Goal: Task Accomplishment & Management: Complete application form

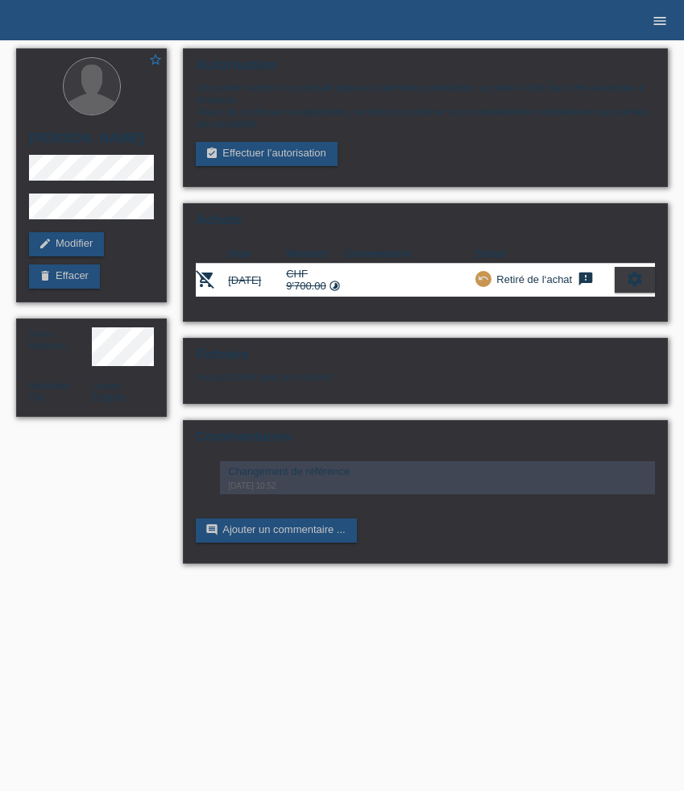
click at [659, 24] on icon "menu" at bounding box center [660, 21] width 16 height 16
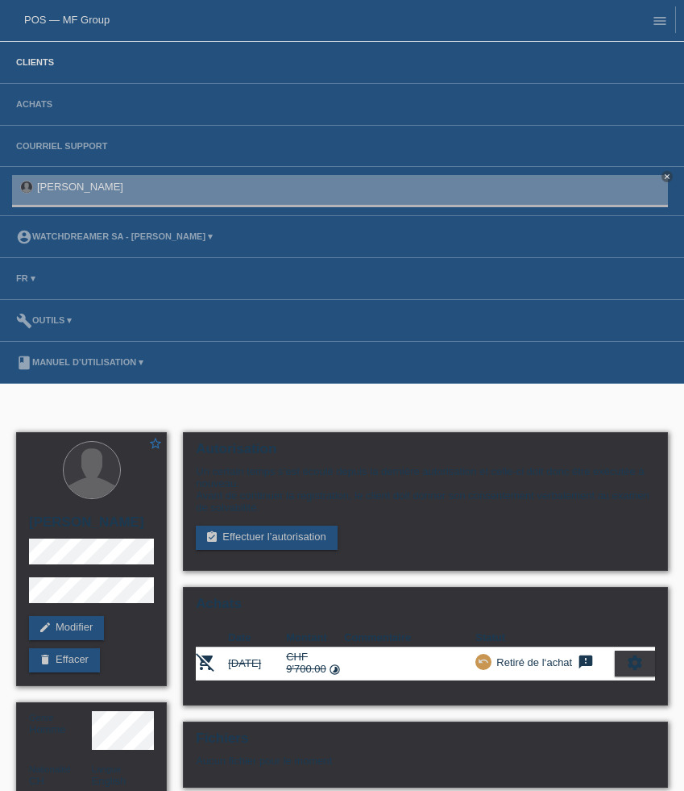
click at [29, 65] on link "Clients" at bounding box center [35, 62] width 54 height 10
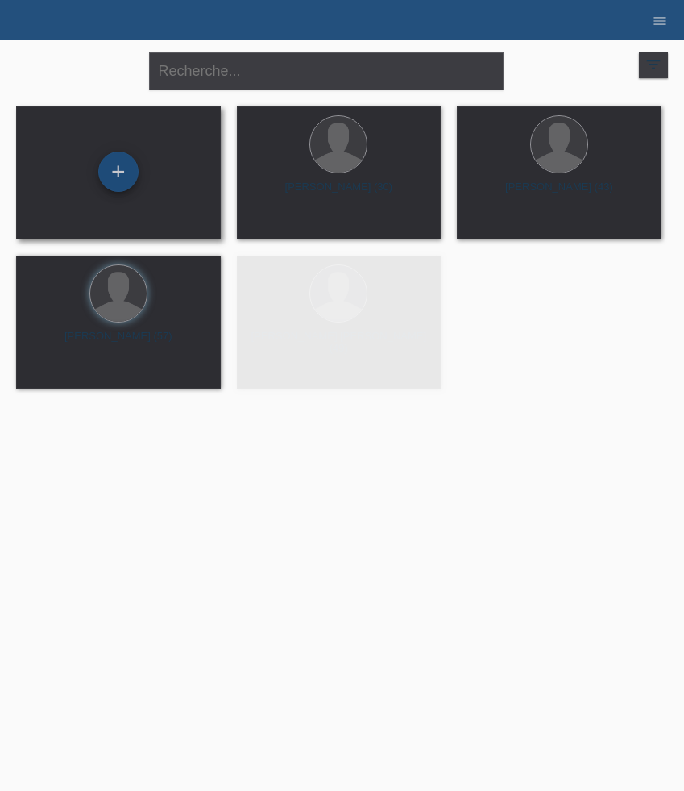
click at [132, 172] on div "+" at bounding box center [118, 172] width 40 height 40
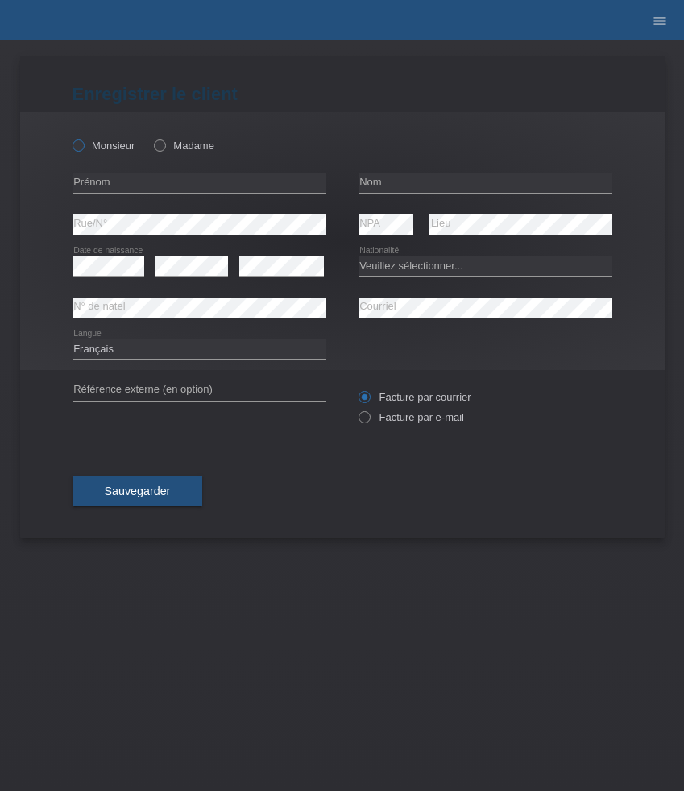
click at [102, 149] on label "Monsieur" at bounding box center [104, 145] width 63 height 12
click at [83, 149] on input "Monsieur" at bounding box center [78, 144] width 10 height 10
radio input "true"
click at [184, 185] on input "text" at bounding box center [200, 182] width 254 height 20
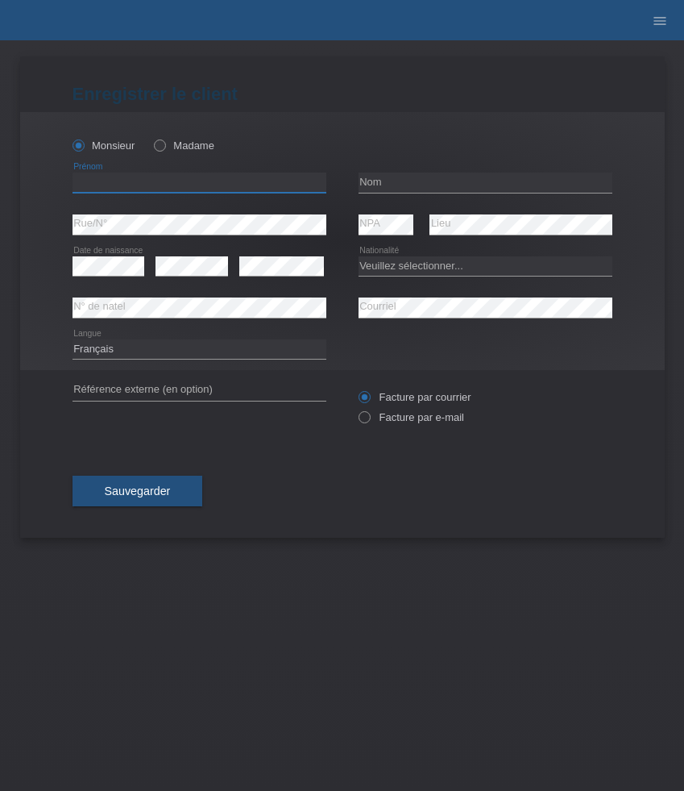
paste input "[PERSON_NAME]"
type input "[PERSON_NAME]"
click at [413, 181] on input "text" at bounding box center [486, 182] width 254 height 20
paste input "Hossain"
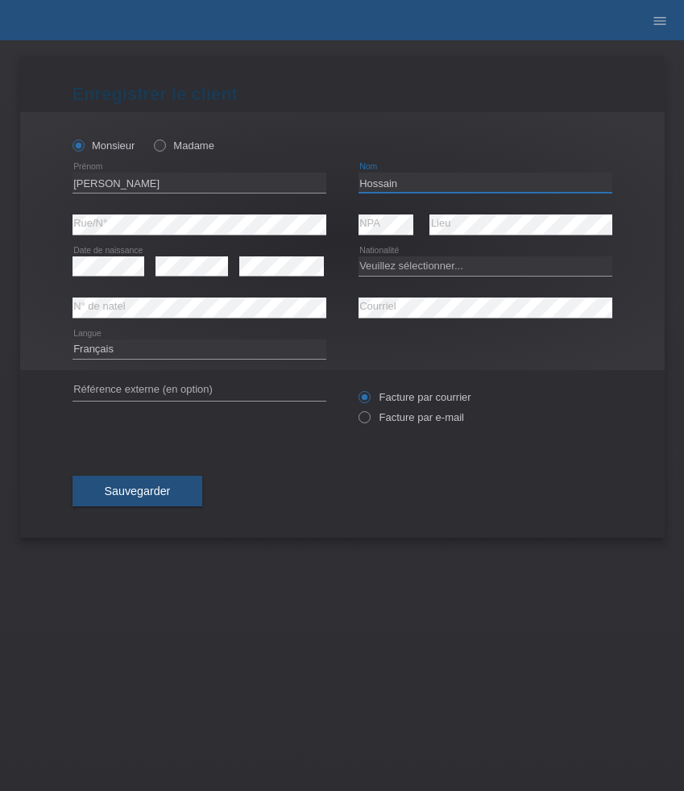
type input "Hossain"
click at [154, 350] on select "Deutsch Français Italiano English" at bounding box center [200, 348] width 254 height 19
click at [449, 267] on select "Veuillez sélectionner... Suisse Allemagne Autriche Liechtenstein ------------ A…" at bounding box center [486, 265] width 254 height 19
select select "BD"
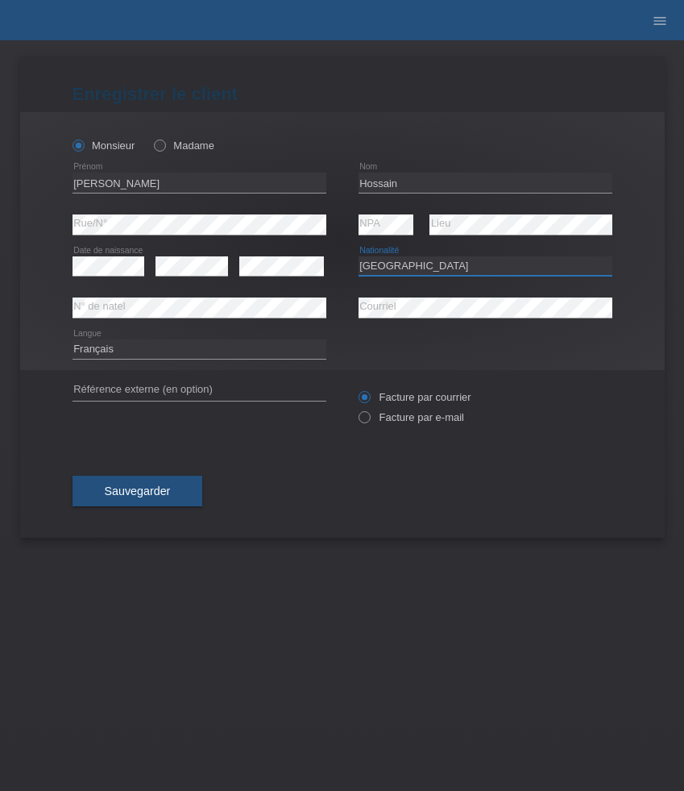
click at [359, 256] on select "Veuillez sélectionner... Suisse Allemagne Autriche Liechtenstein ------------ A…" at bounding box center [486, 265] width 254 height 19
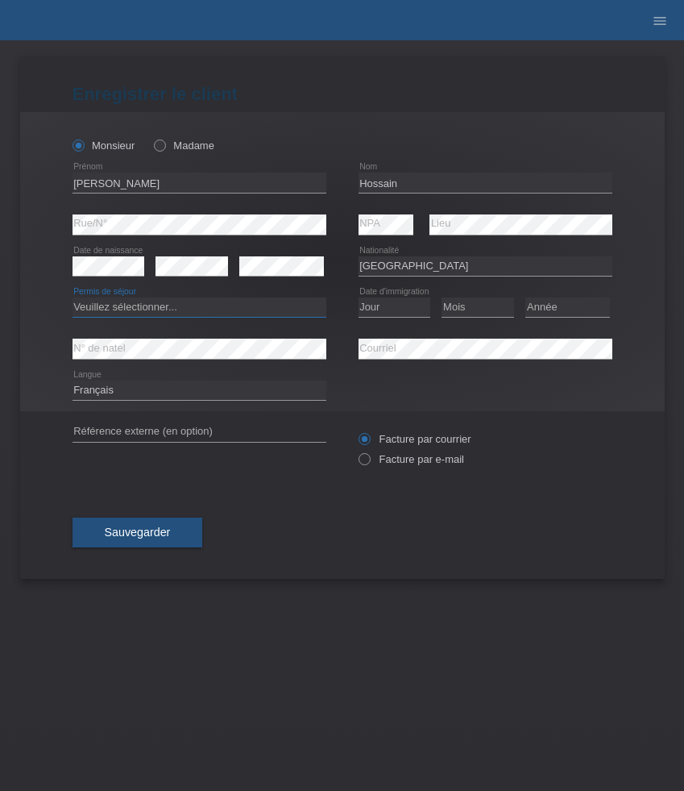
click at [203, 309] on select "Veuillez sélectionner... C B B - Statut de réfugié Autre" at bounding box center [200, 306] width 254 height 19
select select "C"
click at [73, 298] on select "Veuillez sélectionner... C B B - Statut de réfugié Autre" at bounding box center [200, 306] width 254 height 19
click at [397, 301] on select "Jour 01 02 03 04 05 06 07 08 09 10 11" at bounding box center [395, 306] width 73 height 19
select select "21"
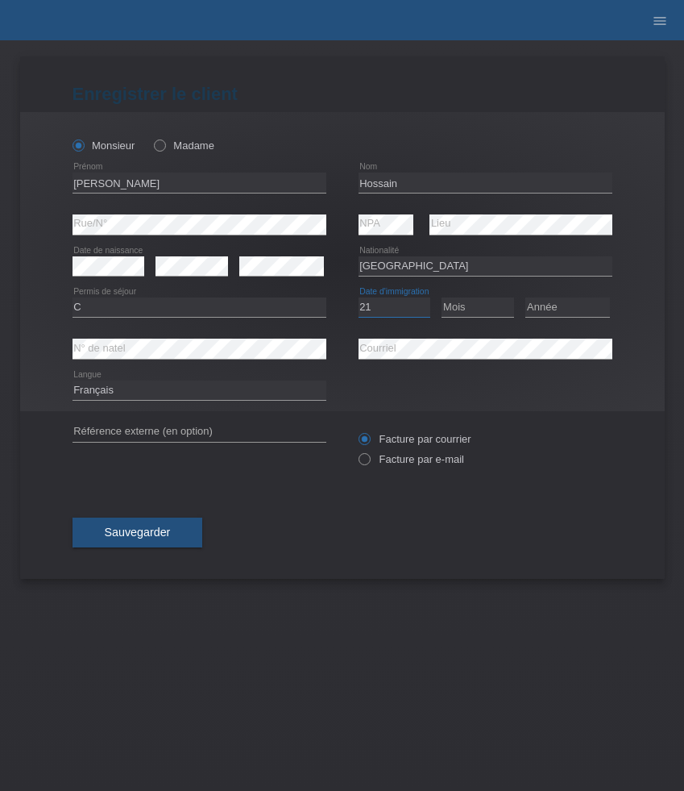
click at [359, 298] on select "Jour 01 02 03 04 05 06 07 08 09 10 11" at bounding box center [395, 306] width 73 height 19
click at [478, 309] on select "Mois 01 02 03 04 05 06 07 08 09 10 11" at bounding box center [478, 306] width 73 height 19
select select "02"
click at [442, 298] on select "Mois 01 02 03 04 05 06 07 08 09 10 11" at bounding box center [478, 306] width 73 height 19
click at [557, 311] on select "Année 2025 2024 2023 2022 2021 2020 2019 2018 2017 2016 2015 2014 2013 2012 201…" at bounding box center [567, 306] width 85 height 19
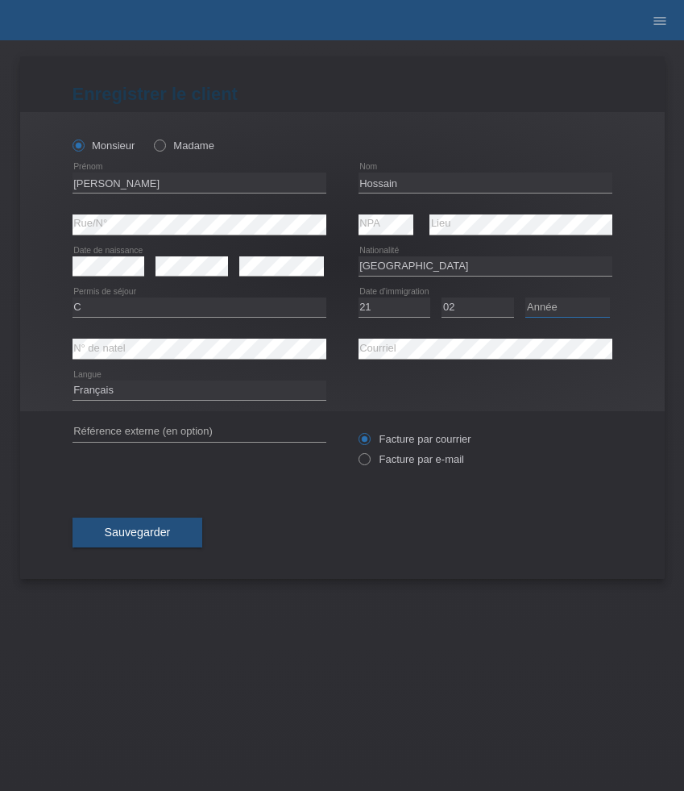
select select "2002"
click at [525, 298] on select "Année 2025 2024 2023 2022 2021 2020 2019 2018 2017 2016 2015 2014 2013 2012 201…" at bounding box center [567, 306] width 85 height 19
click at [118, 388] on select "Deutsch Français Italiano English" at bounding box center [200, 389] width 254 height 19
select select "de"
click at [73, 381] on select "Deutsch Français Italiano English" at bounding box center [200, 389] width 254 height 19
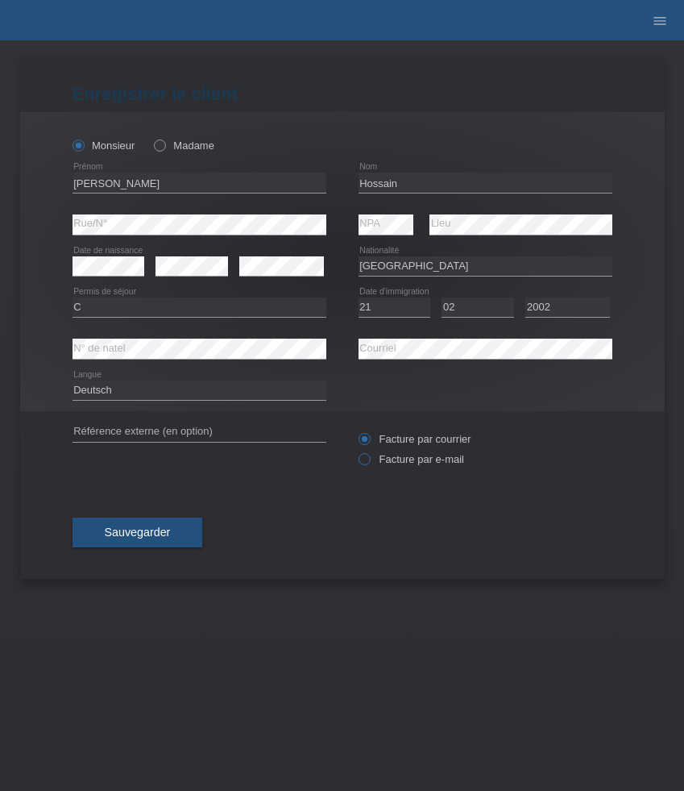
click at [411, 464] on label "Facture par e-mail" at bounding box center [412, 459] width 106 height 12
click at [369, 464] on input "Facture par e-mail" at bounding box center [364, 463] width 10 height 20
radio input "true"
click at [134, 536] on span "Sauvegarder" at bounding box center [138, 531] width 66 height 13
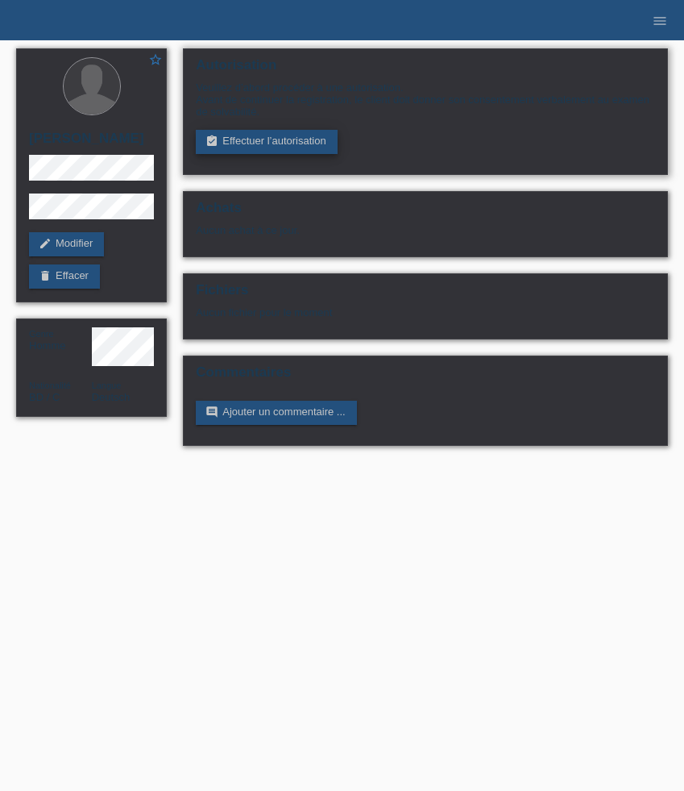
click at [276, 146] on link "assignment_turned_in Effectuer l’autorisation" at bounding box center [266, 142] width 141 height 24
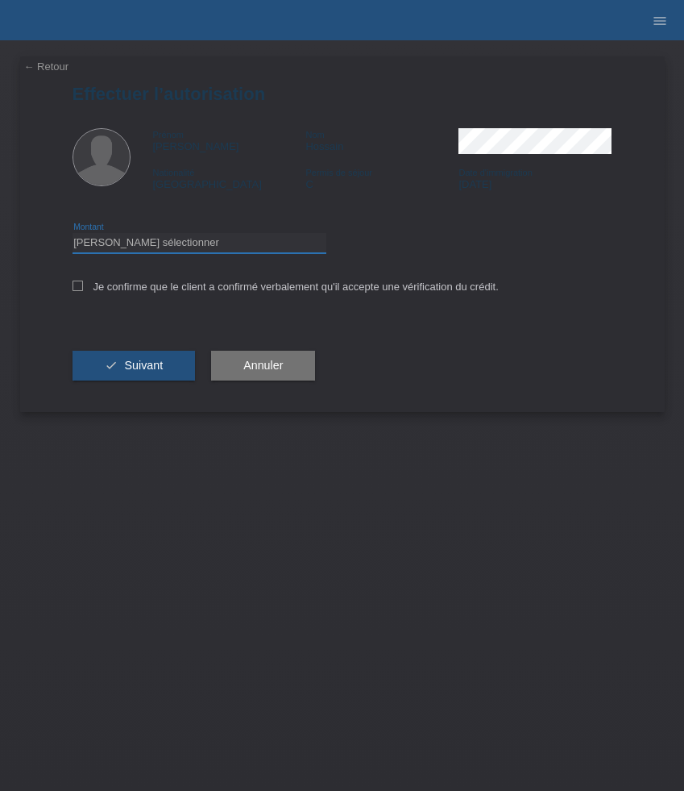
click at [138, 247] on select "Veuillez sélectionner CHF 1.00 - CHF 499.00 CHF 500.00 - CHF 1'999.00 CHF 2'000…" at bounding box center [200, 242] width 254 height 19
select select "3"
click at [73, 235] on select "Veuillez sélectionner CHF 1.00 - CHF 499.00 CHF 500.00 - CHF 1'999.00 CHF 2'000…" at bounding box center [200, 242] width 254 height 19
click at [119, 289] on label "Je confirme que le client a confirmé verbalement qu'il accepte une vérification…" at bounding box center [286, 286] width 426 height 12
click at [83, 289] on input "Je confirme que le client a confirmé verbalement qu'il accepte une vérification…" at bounding box center [78, 285] width 10 height 10
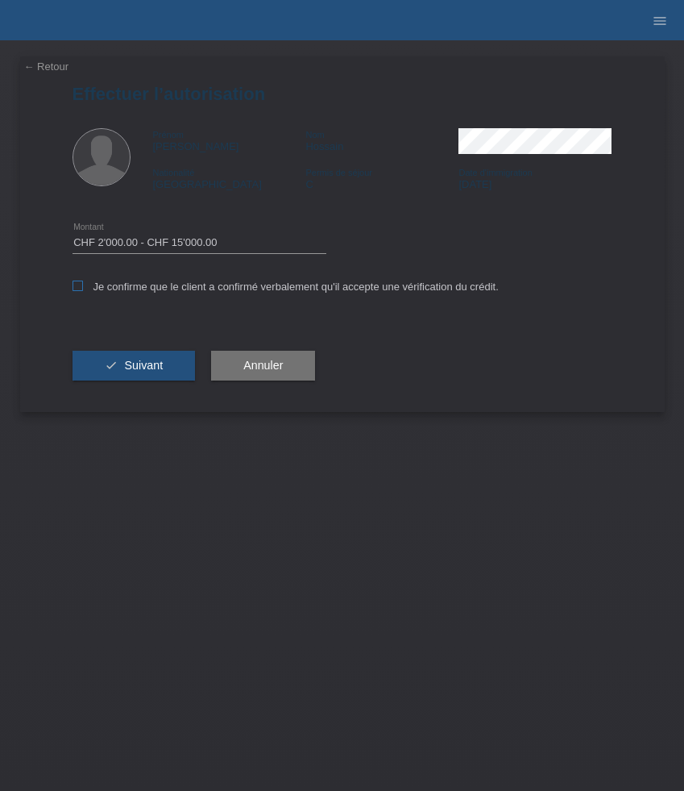
checkbox input "true"
click at [133, 363] on span "Suivant" at bounding box center [143, 365] width 39 height 13
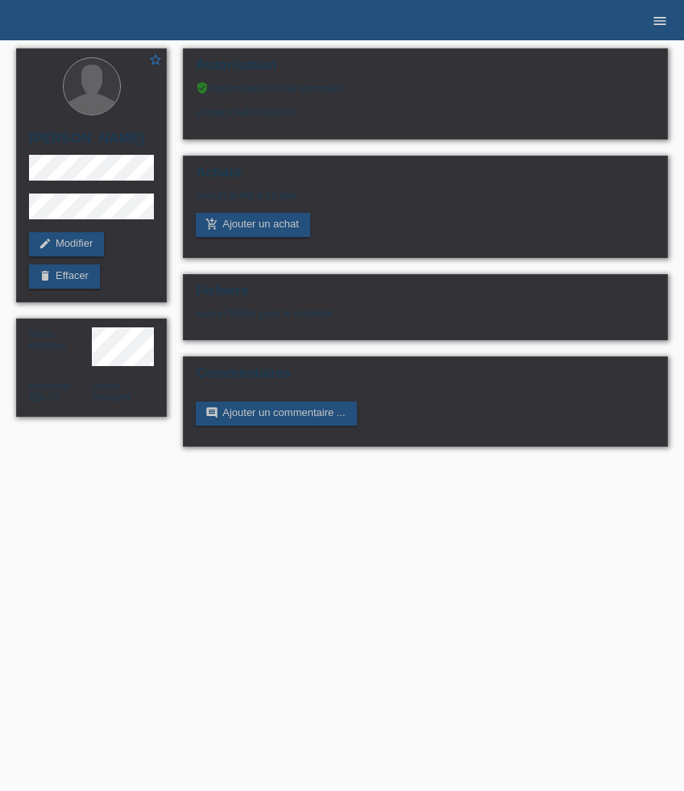
click at [670, 20] on link "menu" at bounding box center [660, 20] width 32 height 10
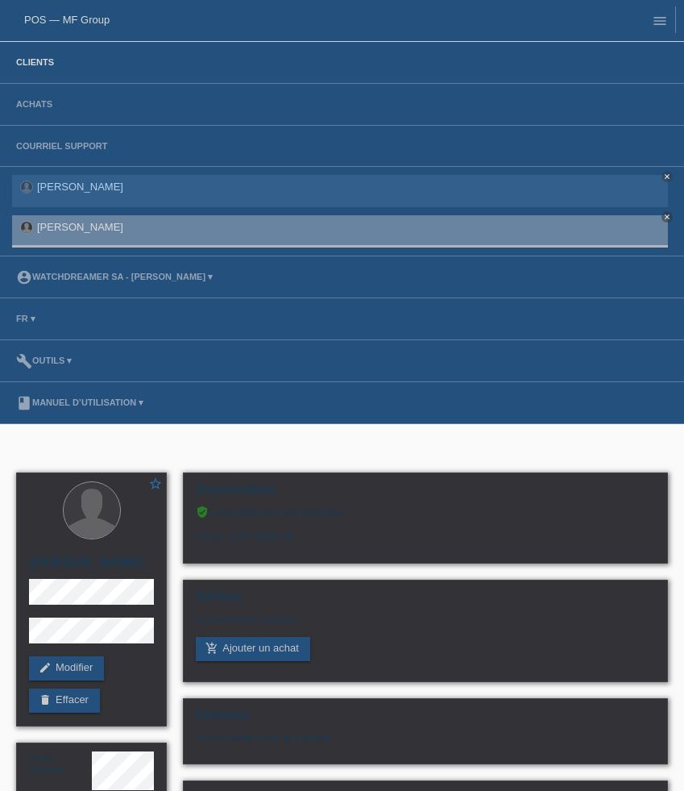
click at [39, 67] on link "Clients" at bounding box center [35, 62] width 54 height 10
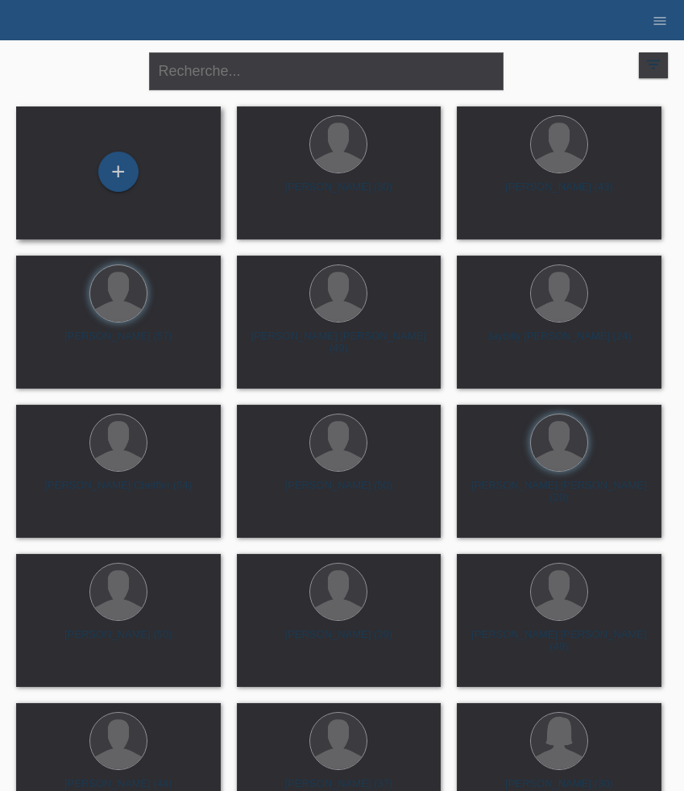
click at [111, 193] on div "+" at bounding box center [118, 173] width 179 height 43
click at [113, 180] on div "+" at bounding box center [118, 172] width 40 height 40
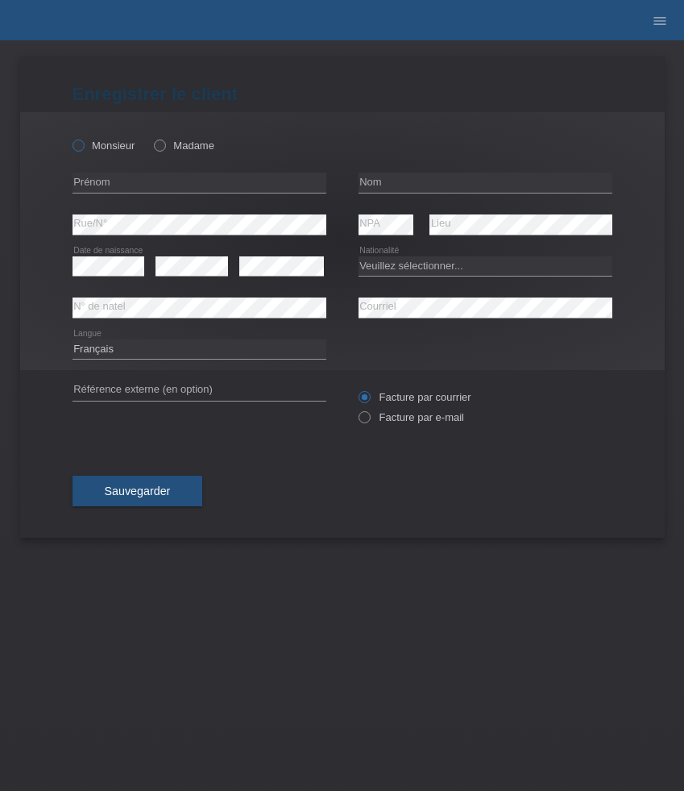
click at [117, 150] on label "Monsieur" at bounding box center [104, 145] width 63 height 12
click at [83, 150] on input "Monsieur" at bounding box center [78, 144] width 10 height 10
radio input "true"
click at [152, 173] on input "text" at bounding box center [200, 182] width 254 height 20
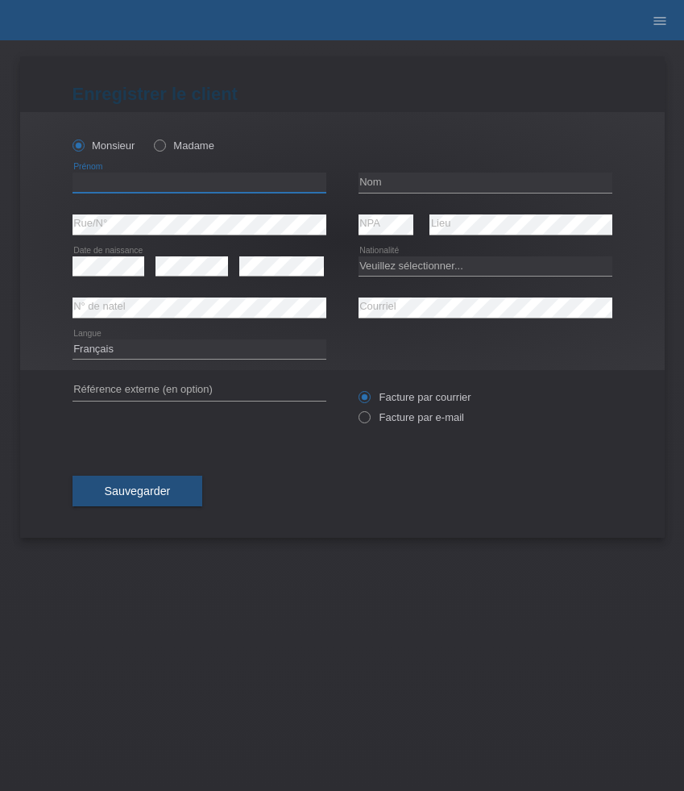
paste input "Gaetano"
type input "Gaetano"
click at [397, 173] on input "text" at bounding box center [486, 182] width 254 height 20
paste input "Sansone"
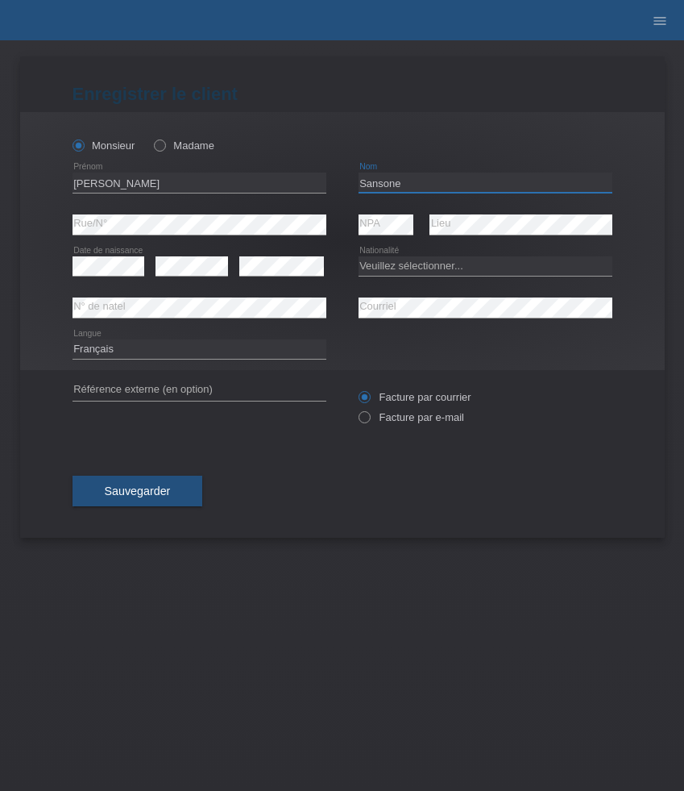
type input "Sansone"
click at [445, 270] on select "Veuillez sélectionner... Suisse Allemagne Autriche Liechtenstein ------------ A…" at bounding box center [486, 265] width 254 height 19
click at [396, 272] on select "Veuillez sélectionner... [GEOGRAPHIC_DATA] [GEOGRAPHIC_DATA] [GEOGRAPHIC_DATA] …" at bounding box center [486, 265] width 254 height 19
select select "IT"
click at [359, 256] on select "Veuillez sélectionner... [GEOGRAPHIC_DATA] [GEOGRAPHIC_DATA] [GEOGRAPHIC_DATA] …" at bounding box center [486, 265] width 254 height 19
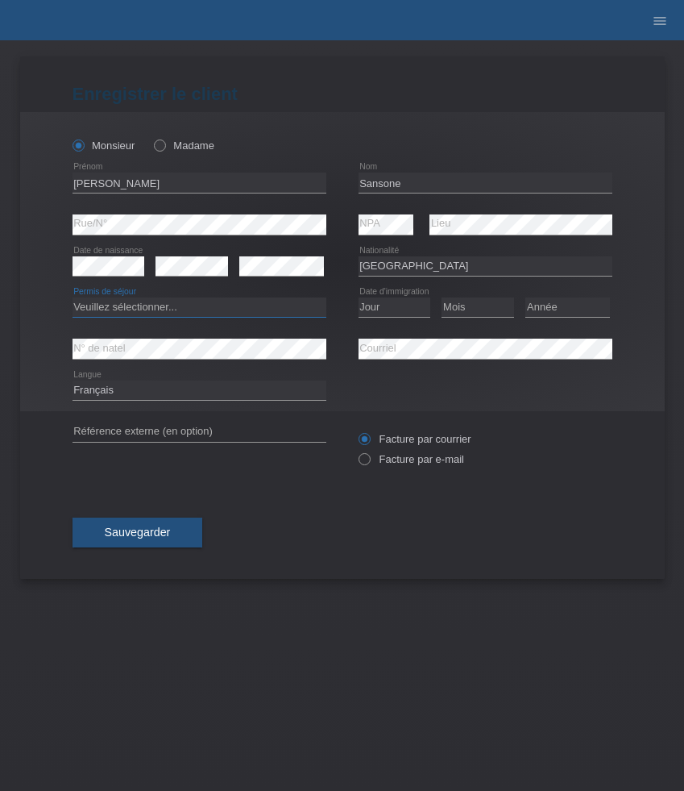
click at [292, 302] on select "Veuillez sélectionner... C B B - Statut de réfugié Autre" at bounding box center [200, 306] width 254 height 19
select select "C"
click at [73, 298] on select "Veuillez sélectionner... C B B - Statut de réfugié Autre" at bounding box center [200, 306] width 254 height 19
click at [373, 313] on select "Jour 01 02 03 04 05 06 07 08 09 10 11" at bounding box center [395, 306] width 73 height 19
select select "05"
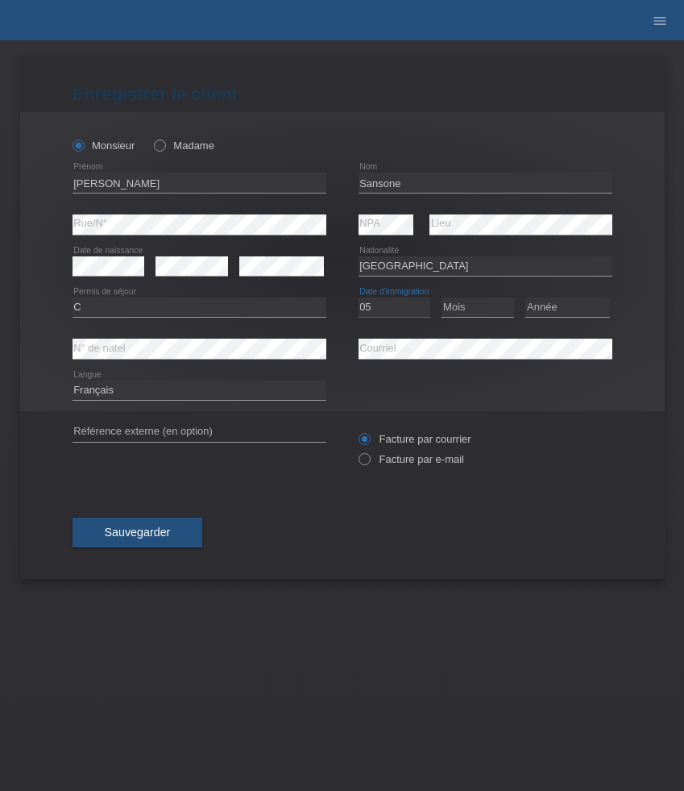
click at [359, 298] on select "Jour 01 02 03 04 05 06 07 08 09 10 11" at bounding box center [395, 306] width 73 height 19
click at [481, 313] on select "Mois 01 02 03 04 05 06 07 08 09 10 11" at bounding box center [478, 306] width 73 height 19
select select "02"
click at [442, 298] on select "Mois 01 02 03 04 05 06 07 08 09 10 11" at bounding box center [478, 306] width 73 height 19
click at [543, 316] on select "Année 2025 2024 2023 2022 2021 2020 2019 2018 2017 2016 2015 2014 2013 2012 201…" at bounding box center [567, 306] width 85 height 19
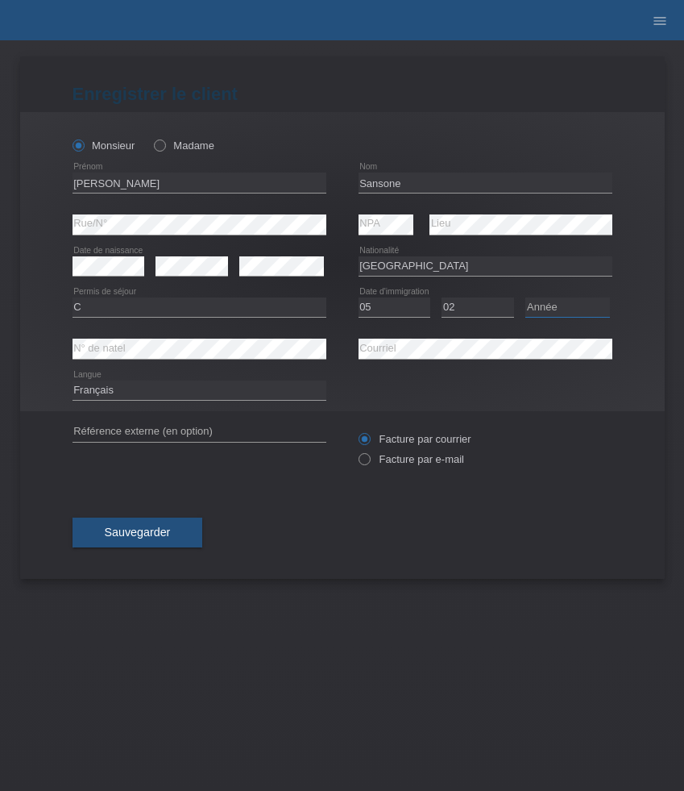
select select "2001"
click at [525, 298] on select "Année 2025 2024 2023 2022 2021 2020 2019 2018 2017 2016 2015 2014 2013 2012 201…" at bounding box center [567, 306] width 85 height 19
click at [143, 392] on select "Deutsch Français Italiano English" at bounding box center [200, 389] width 254 height 19
select select "de"
click at [73, 381] on select "Deutsch Français Italiano English" at bounding box center [200, 389] width 254 height 19
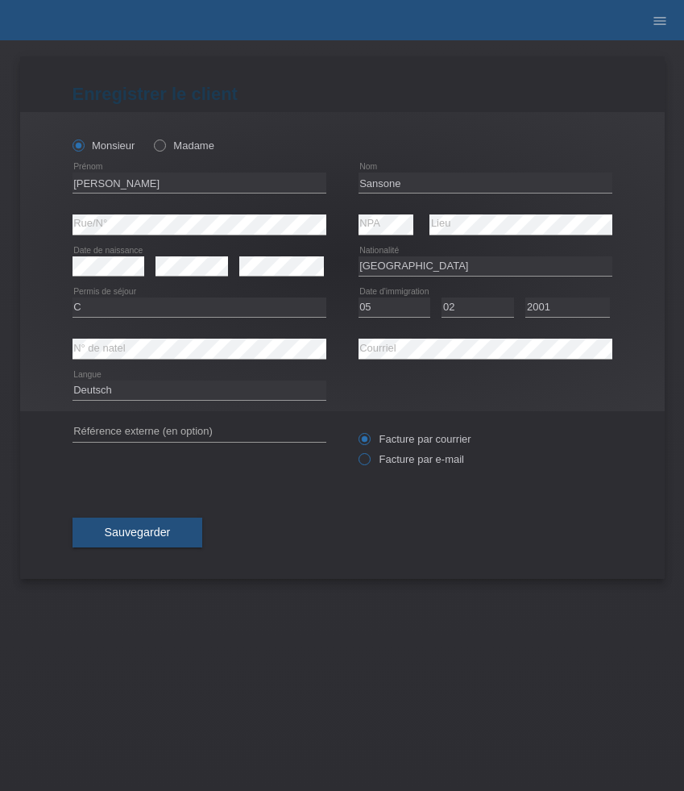
click at [414, 459] on label "Facture par e-mail" at bounding box center [412, 459] width 106 height 12
click at [369, 459] on input "Facture par e-mail" at bounding box center [364, 463] width 10 height 20
radio input "true"
click at [166, 532] on span "Sauvegarder" at bounding box center [138, 531] width 66 height 13
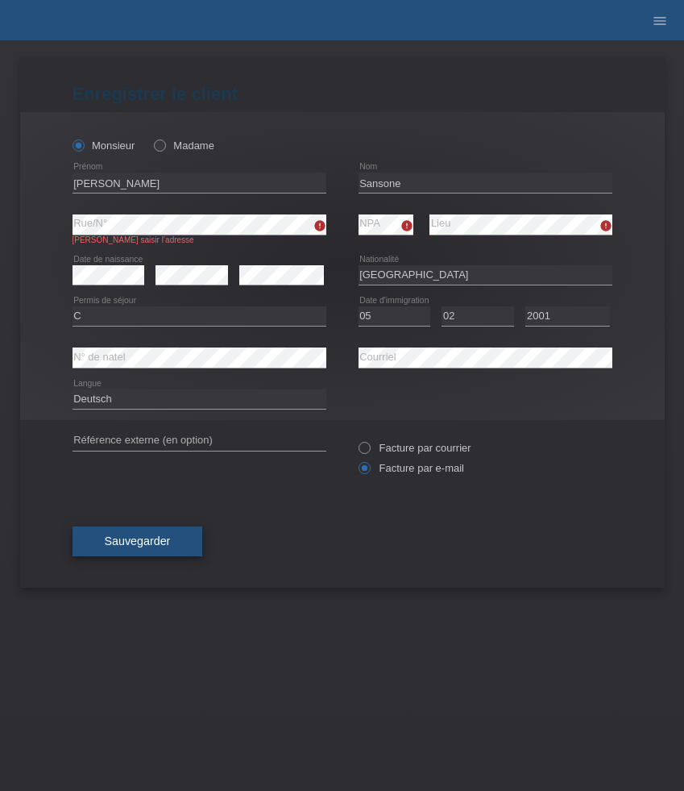
click at [168, 546] on span "Sauvegarder" at bounding box center [138, 540] width 66 height 13
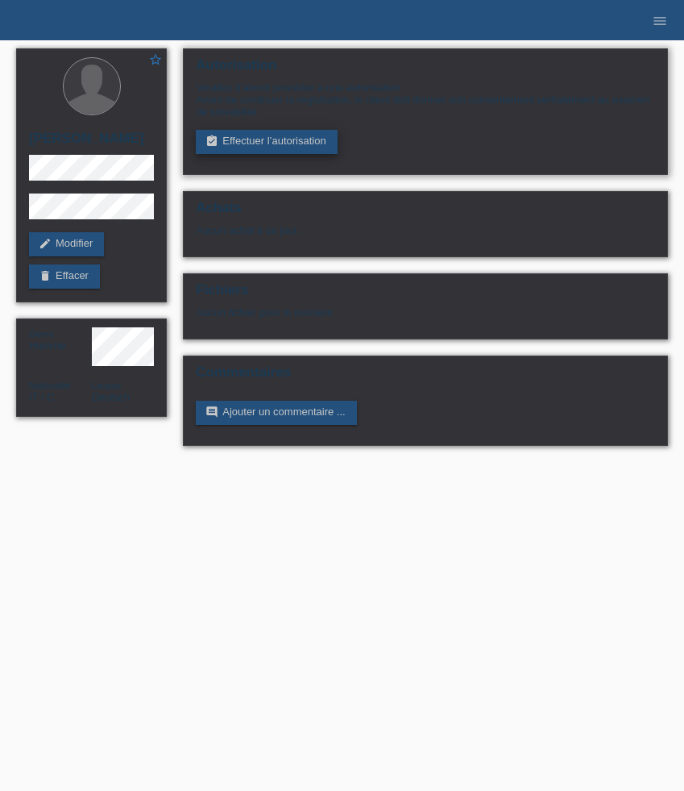
click at [242, 144] on link "assignment_turned_in Effectuer l’autorisation" at bounding box center [266, 142] width 141 height 24
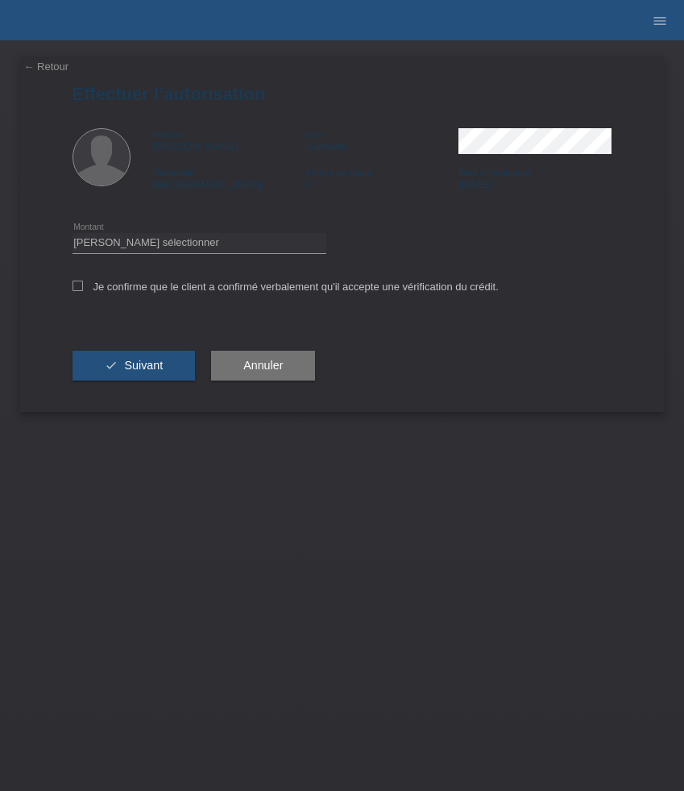
click at [201, 230] on div "Veuillez sélectionner CHF 1.00 - CHF 499.00 CHF 500.00 - CHF 1'999.00 CHF 2'000…" at bounding box center [200, 242] width 254 height 41
click at [201, 246] on select "Veuillez sélectionner CHF 1.00 - CHF 499.00 CHF 500.00 - CHF 1'999.00 CHF 2'000…" at bounding box center [200, 242] width 254 height 19
select select "3"
click at [73, 235] on select "Veuillez sélectionner CHF 1.00 - CHF 499.00 CHF 500.00 - CHF 1'999.00 CHF 2'000…" at bounding box center [200, 242] width 254 height 19
click at [178, 288] on label "Je confirme que le client a confirmé verbalement qu'il accepte une vérification…" at bounding box center [286, 286] width 426 height 12
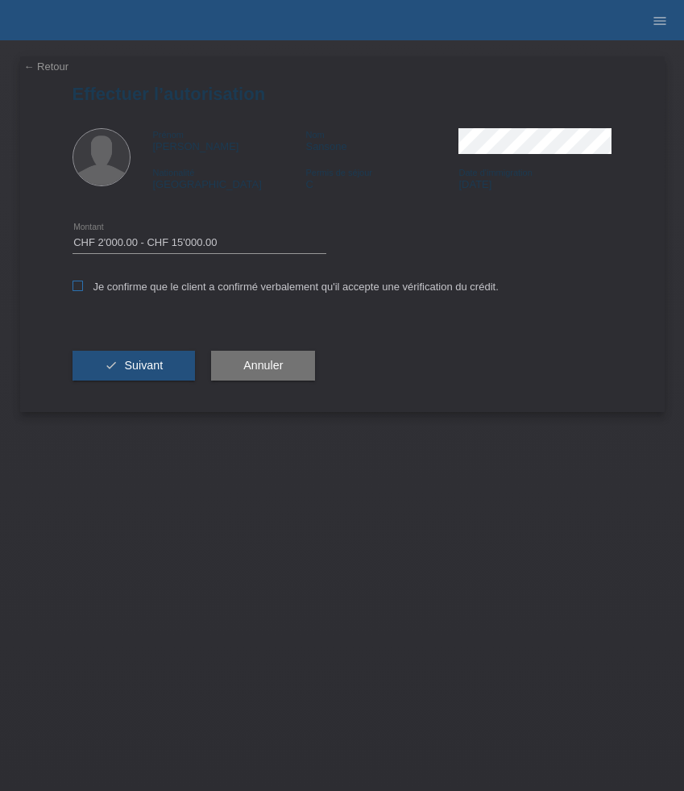
click at [83, 288] on input "Je confirme que le client a confirmé verbalement qu'il accepte une vérification…" at bounding box center [78, 285] width 10 height 10
checkbox input "true"
click at [156, 367] on span "Suivant" at bounding box center [143, 365] width 39 height 13
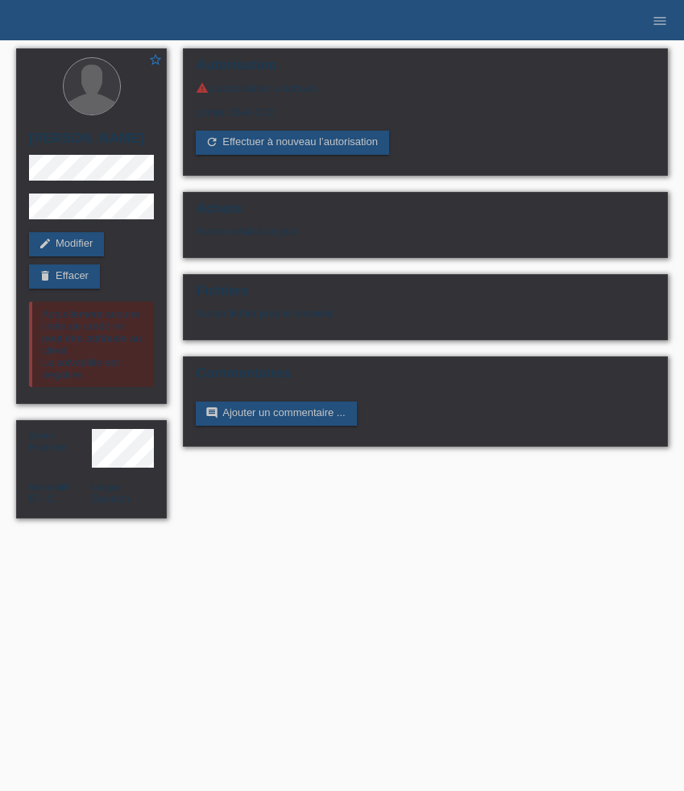
click at [655, 29] on li "menu" at bounding box center [660, 20] width 32 height 41
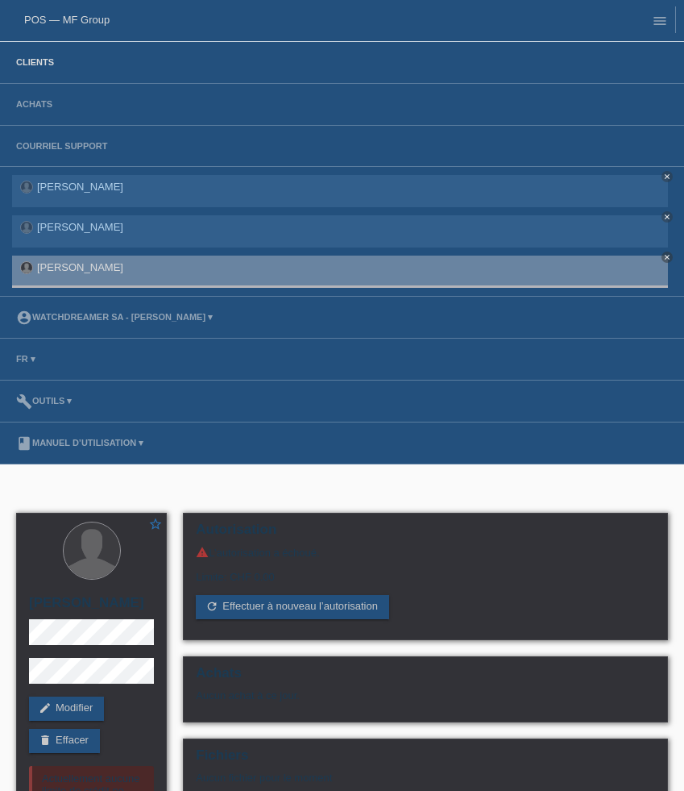
click at [31, 60] on link "Clients" at bounding box center [35, 62] width 54 height 10
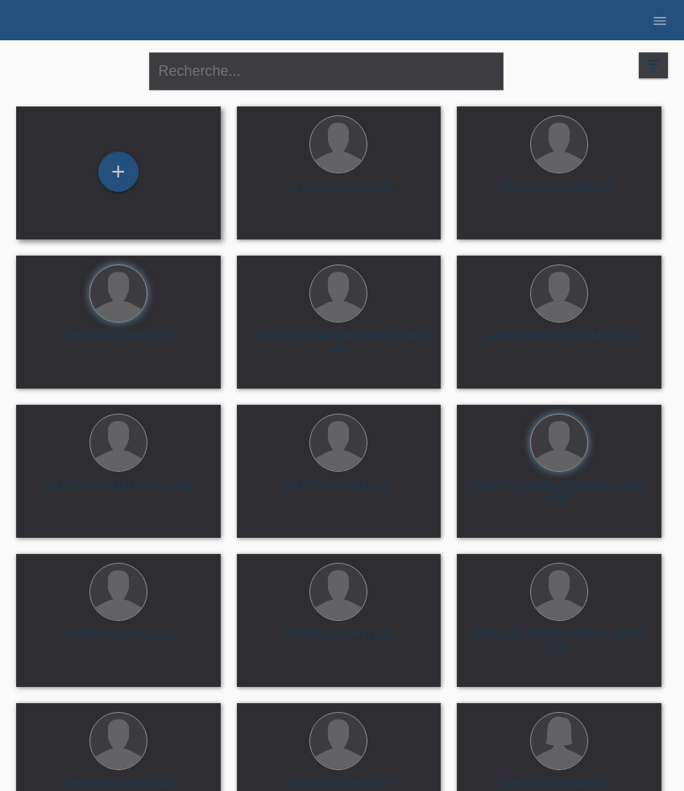
click at [160, 158] on div "+" at bounding box center [118, 173] width 179 height 43
click at [131, 165] on div "+" at bounding box center [118, 172] width 40 height 40
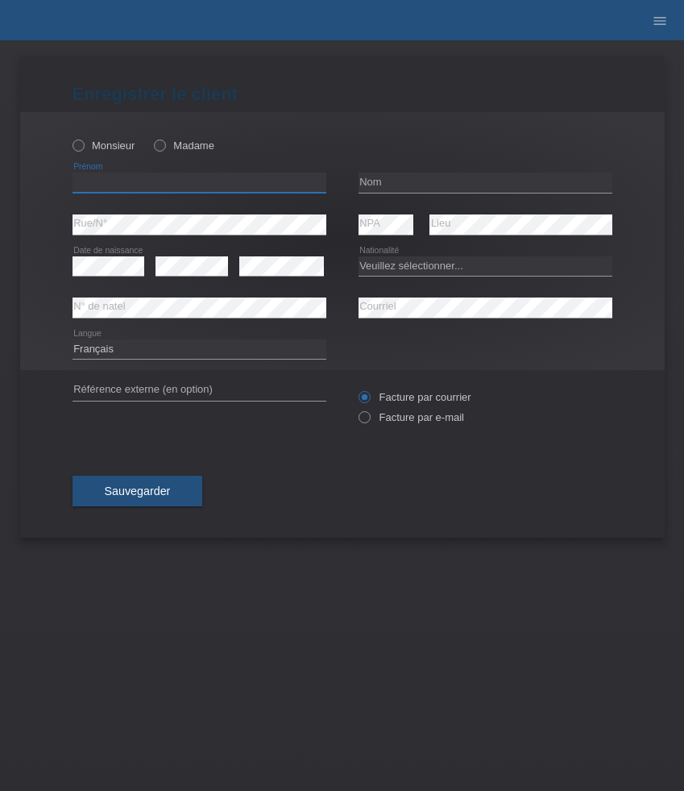
click at [143, 184] on input "text" at bounding box center [200, 182] width 254 height 20
paste input "[PERSON_NAME]"
type input "[PERSON_NAME]"
click at [89, 143] on label "Monsieur" at bounding box center [104, 145] width 63 height 12
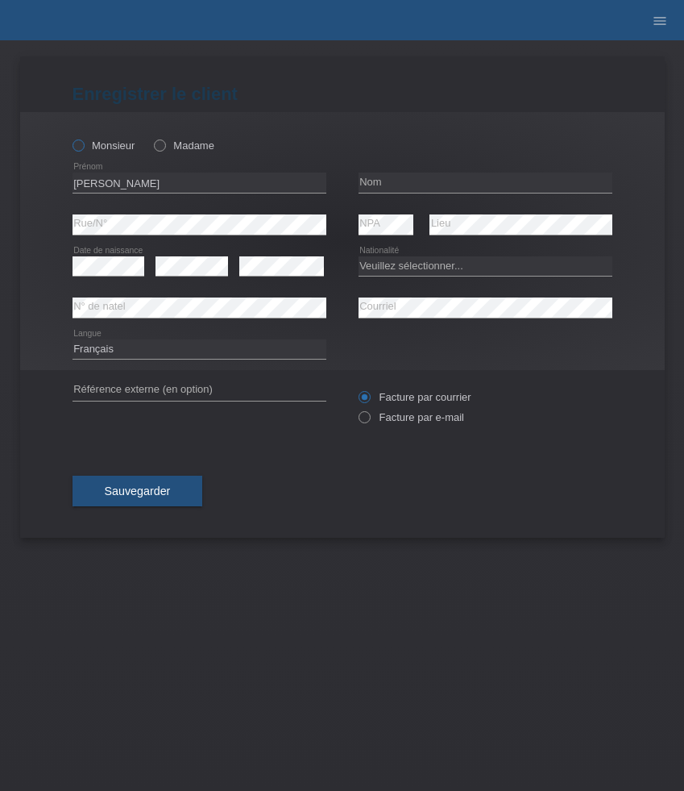
click at [83, 143] on input "Monsieur" at bounding box center [78, 144] width 10 height 10
radio input "true"
click at [388, 177] on input "text" at bounding box center [486, 182] width 254 height 20
paste input "Egal"
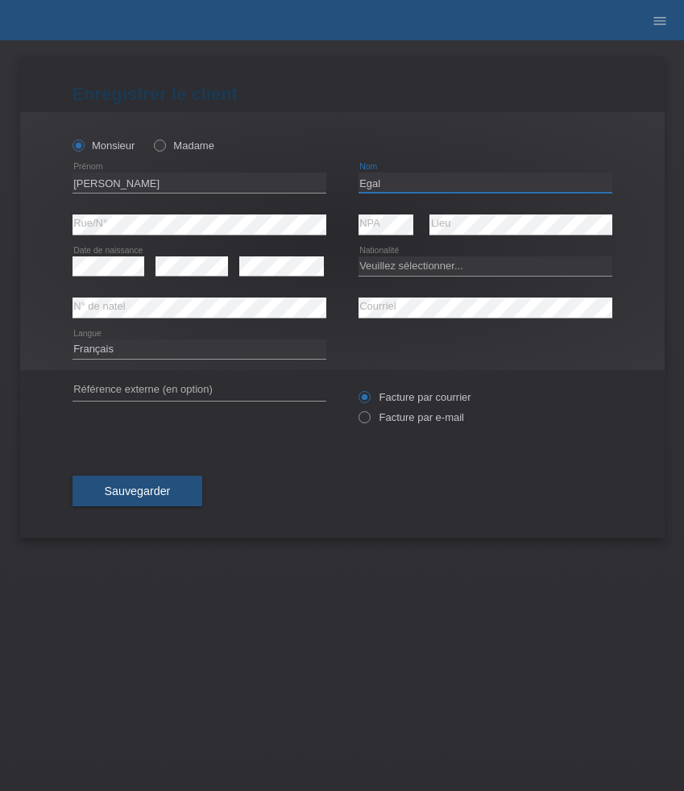
type input "Egal"
click at [110, 276] on icon at bounding box center [109, 276] width 73 height 1
click at [278, 254] on div "error" at bounding box center [281, 266] width 85 height 41
click at [401, 269] on select "Veuillez sélectionner... Suisse Allemagne Autriche Liechtenstein ------------ A…" at bounding box center [486, 265] width 254 height 19
select select "CH"
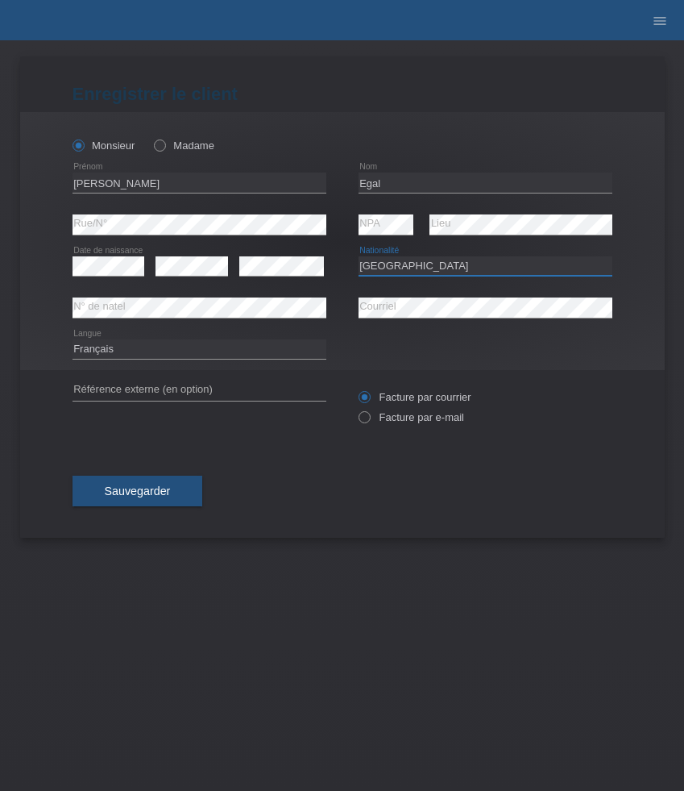
click at [359, 256] on select "Veuillez sélectionner... [GEOGRAPHIC_DATA] [GEOGRAPHIC_DATA] [GEOGRAPHIC_DATA] …" at bounding box center [486, 265] width 254 height 19
click at [397, 421] on label "Facture par e-mail" at bounding box center [412, 417] width 106 height 12
click at [369, 421] on input "Facture par e-mail" at bounding box center [364, 421] width 10 height 20
radio input "true"
click at [146, 500] on button "Sauvegarder" at bounding box center [138, 490] width 131 height 31
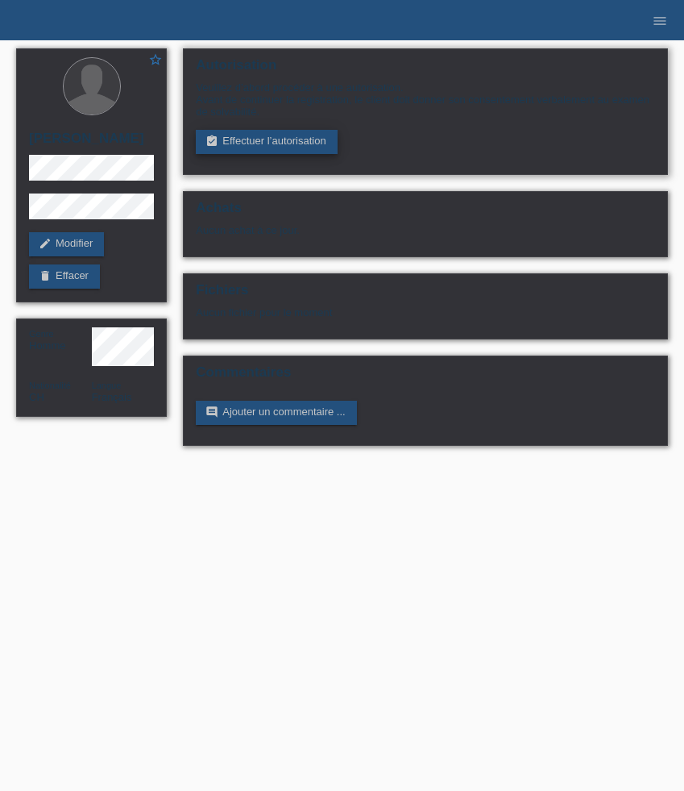
click at [237, 135] on link "assignment_turned_in Effectuer l’autorisation" at bounding box center [266, 142] width 141 height 24
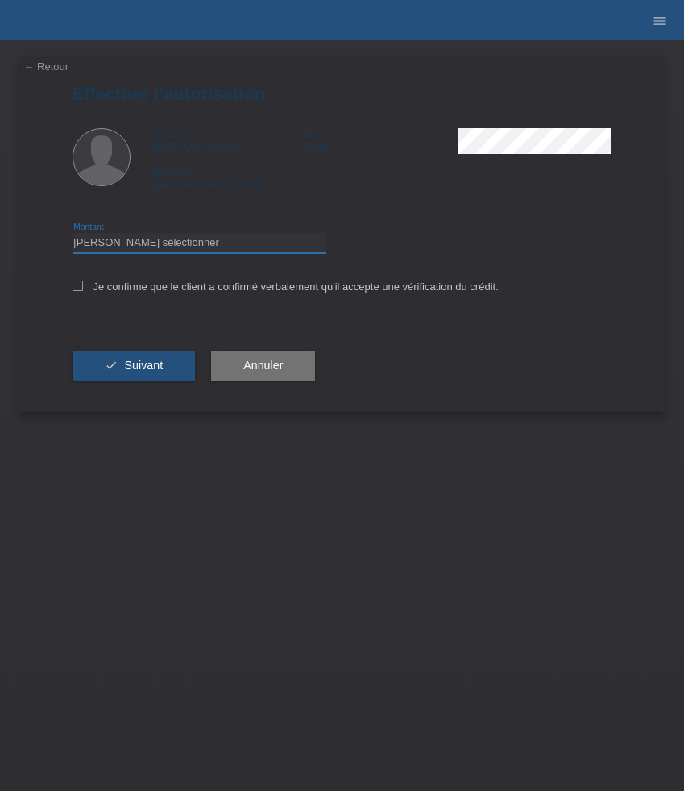
click at [246, 243] on select "Veuillez sélectionner CHF 1.00 - CHF 499.00 CHF 500.00 - CHF 1'999.00 CHF 2'000…" at bounding box center [200, 242] width 254 height 19
select select "3"
click at [73, 235] on select "Veuillez sélectionner CHF 1.00 - CHF 499.00 CHF 500.00 - CHF 1'999.00 CHF 2'000…" at bounding box center [200, 242] width 254 height 19
click at [160, 368] on span "Suivant" at bounding box center [143, 365] width 39 height 13
click at [75, 289] on icon at bounding box center [78, 285] width 10 height 10
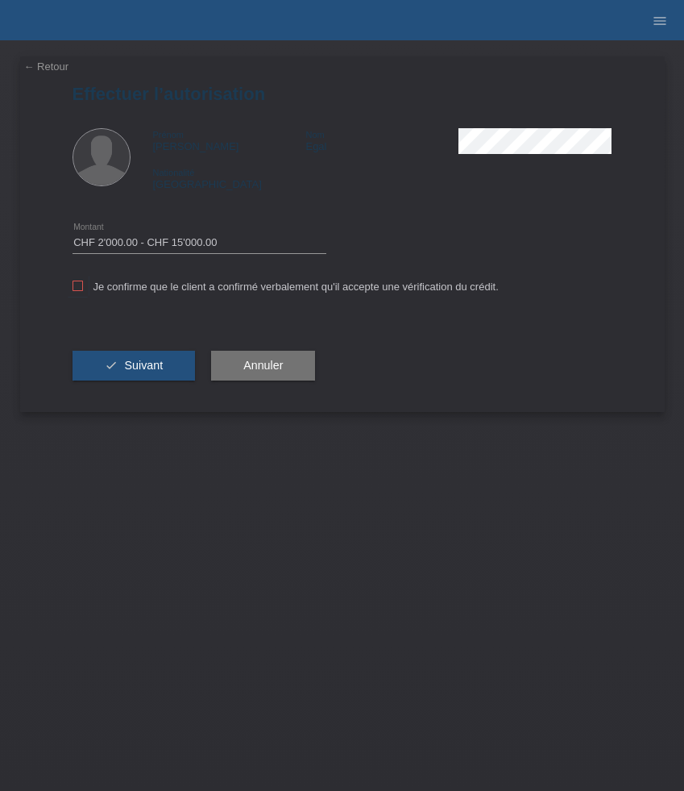
click at [75, 289] on input "Je confirme que le client a confirmé verbalement qu'il accepte une vérification…" at bounding box center [78, 285] width 10 height 10
checkbox input "true"
click at [110, 372] on icon "check" at bounding box center [111, 365] width 13 height 13
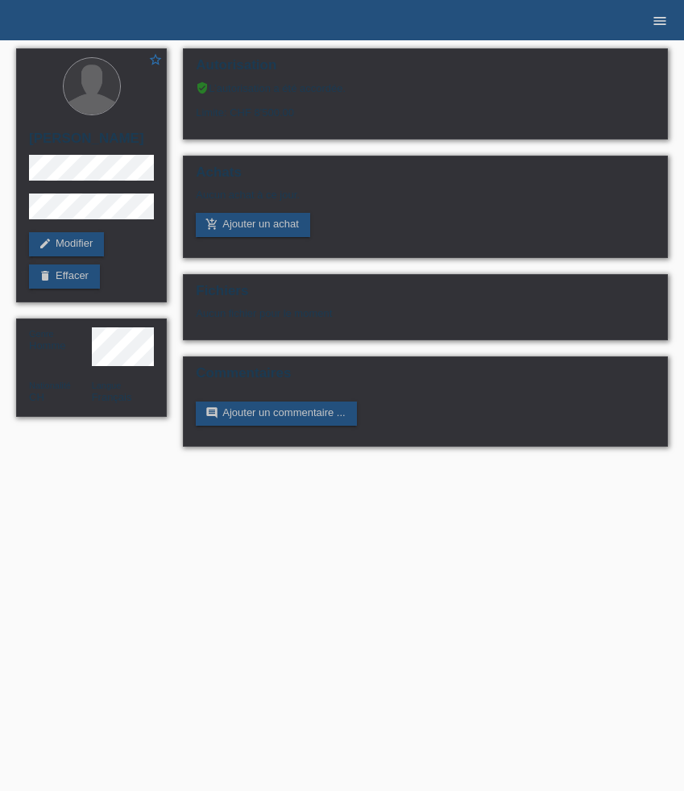
click at [659, 23] on icon "menu" at bounding box center [660, 21] width 16 height 16
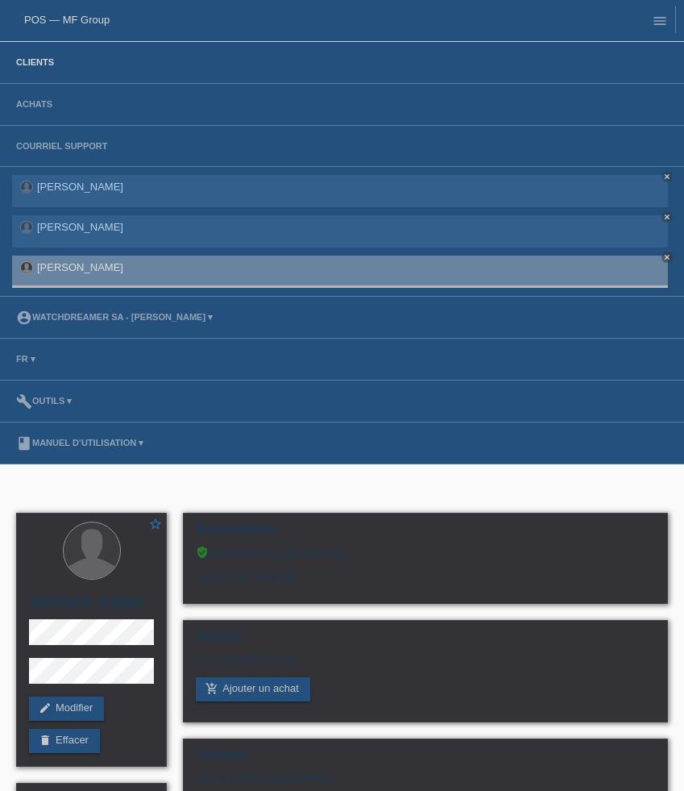
click at [26, 62] on link "Clients" at bounding box center [35, 62] width 54 height 10
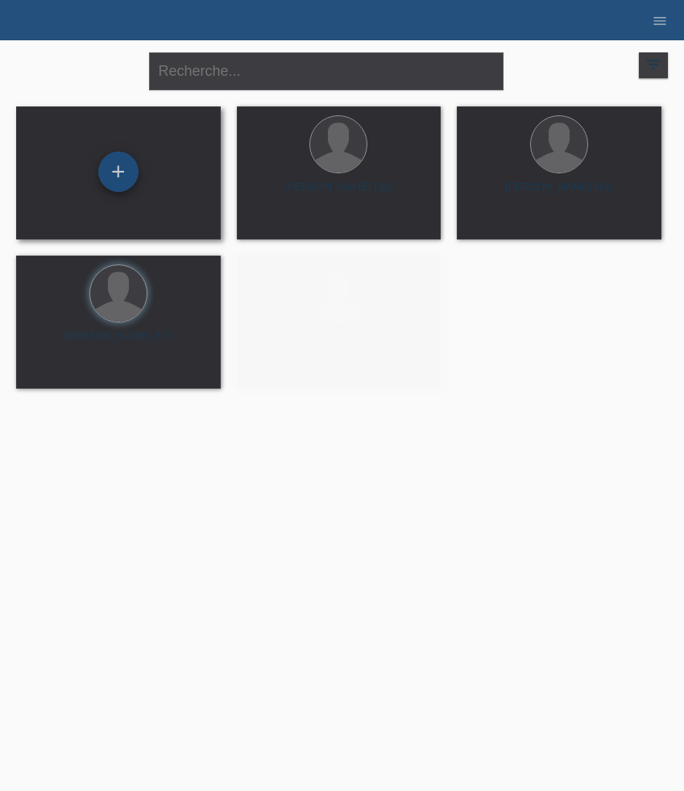
click at [122, 172] on div "+" at bounding box center [118, 172] width 40 height 40
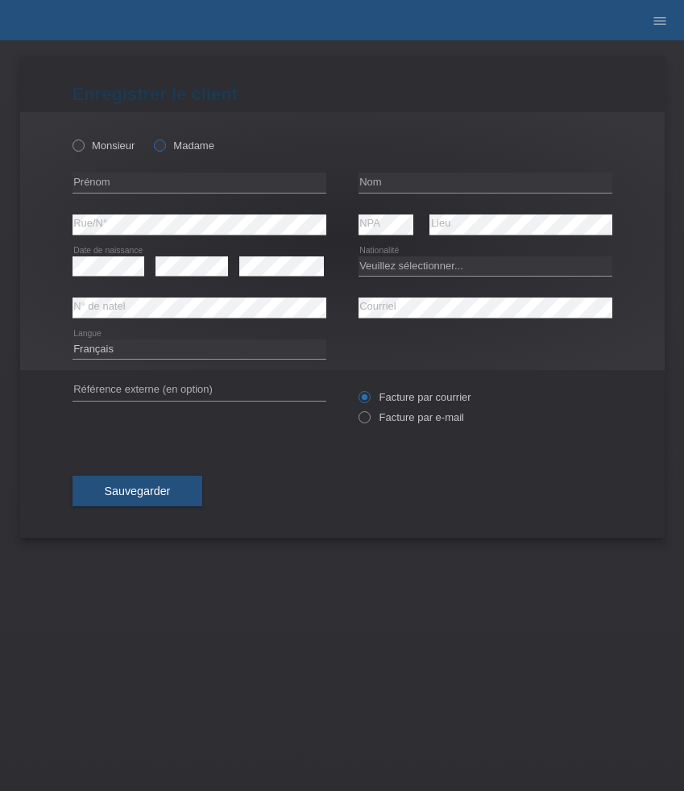
click at [177, 143] on label "Madame" at bounding box center [184, 145] width 60 height 12
click at [164, 143] on input "Madame" at bounding box center [159, 144] width 10 height 10
radio input "true"
click at [147, 177] on input "text" at bounding box center [200, 182] width 254 height 20
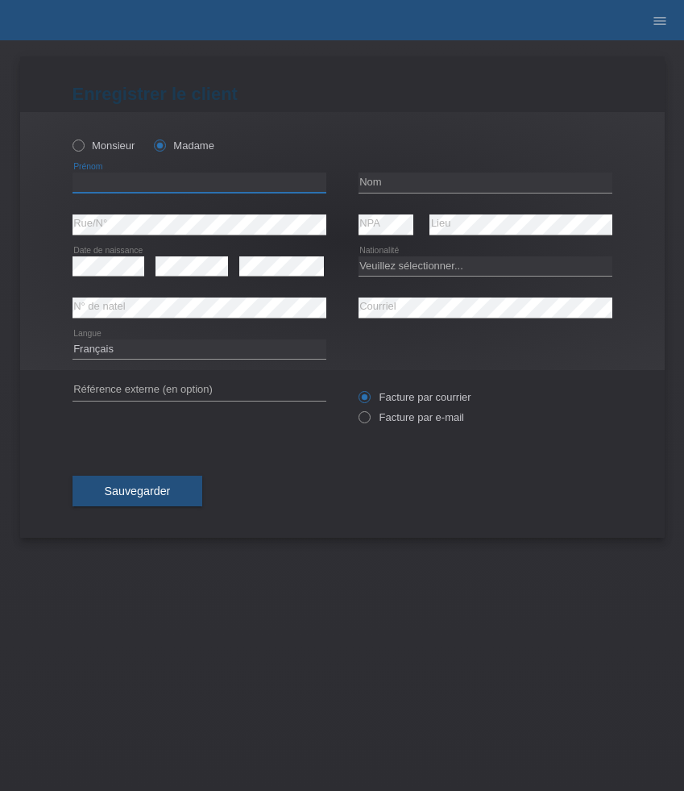
paste input "Jihen"
type input "Jihen"
click at [396, 187] on input "text" at bounding box center [486, 182] width 254 height 20
paste input "Farhani"
type input "Farhani"
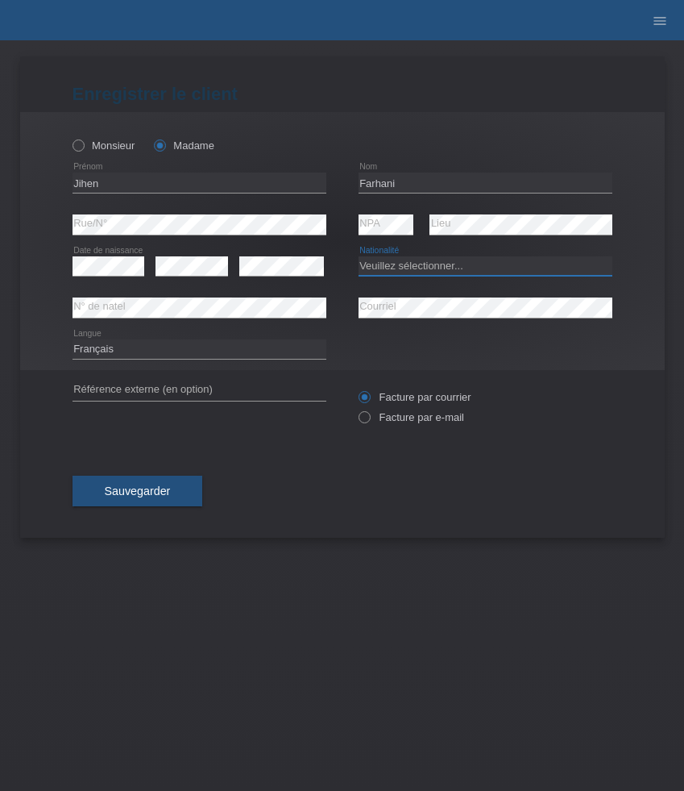
click at [409, 266] on select "Veuillez sélectionner... Suisse Allemagne Autriche Liechtenstein ------------ A…" at bounding box center [486, 265] width 254 height 19
select select "TN"
click at [359, 256] on select "Veuillez sélectionner... Suisse Allemagne Autriche Liechtenstein ------------ A…" at bounding box center [486, 265] width 254 height 19
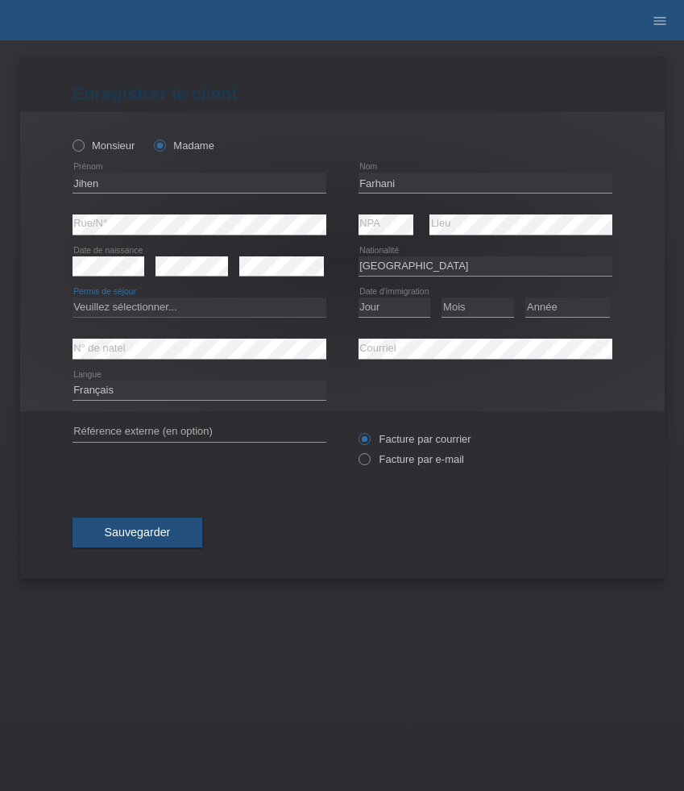
click at [280, 308] on select "Veuillez sélectionner... C B B - Statut de réfugié Autre" at bounding box center [200, 306] width 254 height 19
select select "B"
click at [73, 298] on select "Veuillez sélectionner... C B B - Statut de réfugié Autre" at bounding box center [200, 306] width 254 height 19
click at [389, 309] on select "Jour 01 02 03 04 05 06 07 08 09 10 11" at bounding box center [395, 306] width 73 height 19
select select "07"
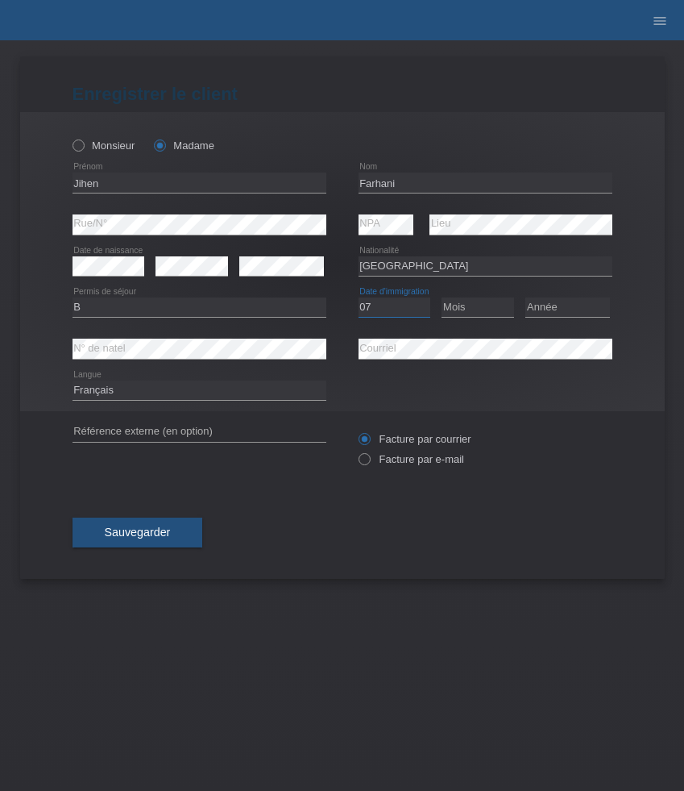
click at [359, 298] on select "Jour 01 02 03 04 05 06 07 08 09 10 11" at bounding box center [395, 306] width 73 height 19
click at [477, 309] on select "Mois 01 02 03 04 05 06 07 08 09 10 11" at bounding box center [478, 306] width 73 height 19
select select "03"
click at [442, 298] on select "Mois 01 02 03 04 05 06 07 08 09 10 11" at bounding box center [478, 306] width 73 height 19
click at [559, 298] on select "Année 2025 2024 2023 2022 2021 2020 2019 2018 2017 2016 2015 2014 2013 2012 201…" at bounding box center [567, 306] width 85 height 19
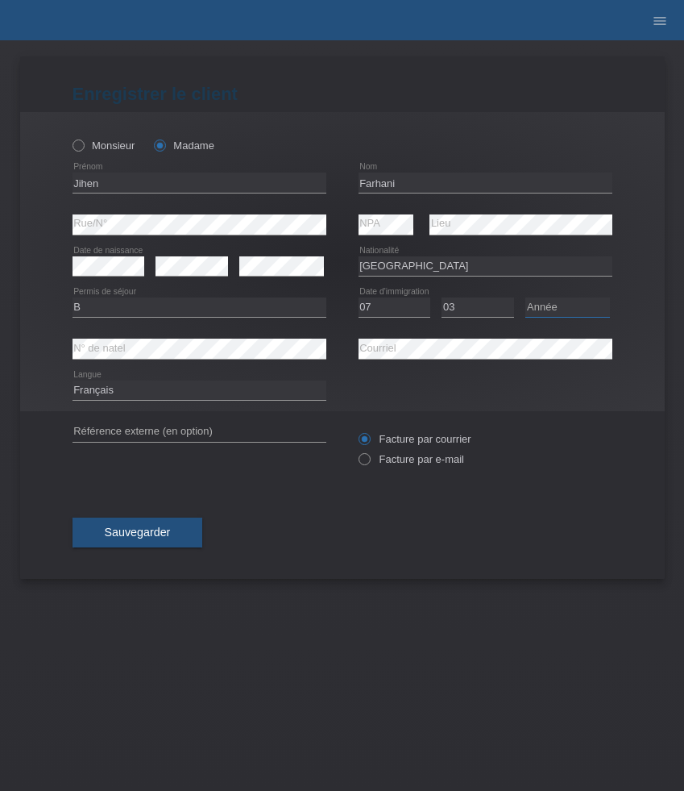
select select "2020"
click at [525, 298] on select "Année 2025 2024 2023 2022 2021 2020 2019 2018 2017 2016 2015 2014 2013 2012 201…" at bounding box center [567, 306] width 85 height 19
click at [408, 459] on label "Facture par e-mail" at bounding box center [412, 459] width 106 height 12
click at [369, 459] on input "Facture par e-mail" at bounding box center [364, 463] width 10 height 20
radio input "true"
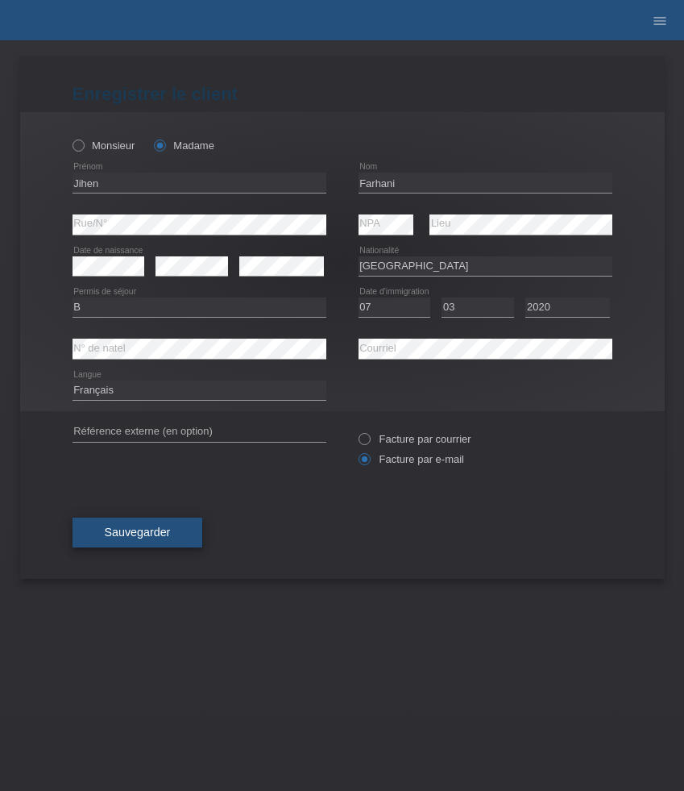
click at [152, 519] on button "Sauvegarder" at bounding box center [138, 532] width 131 height 31
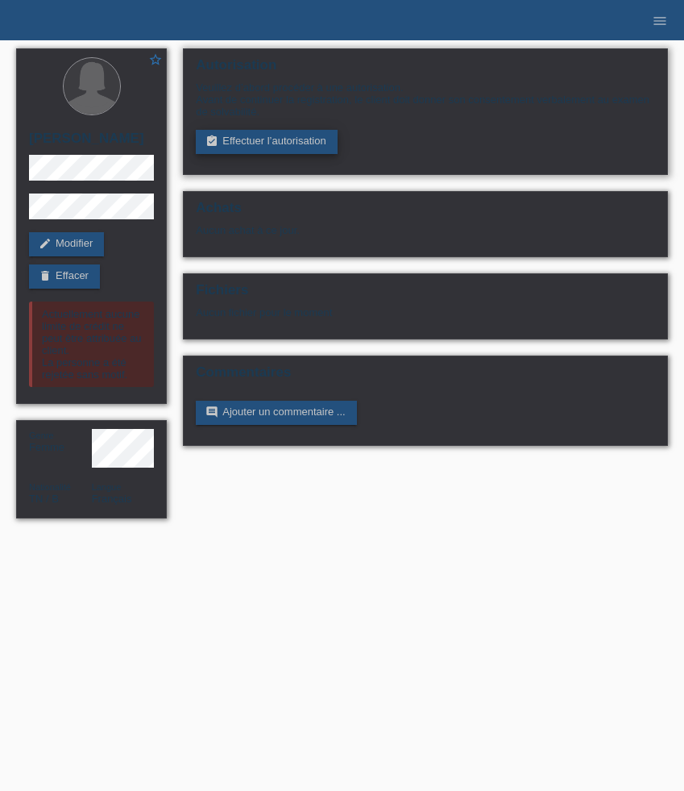
click at [290, 147] on link "assignment_turned_in Effectuer l’autorisation" at bounding box center [266, 142] width 141 height 24
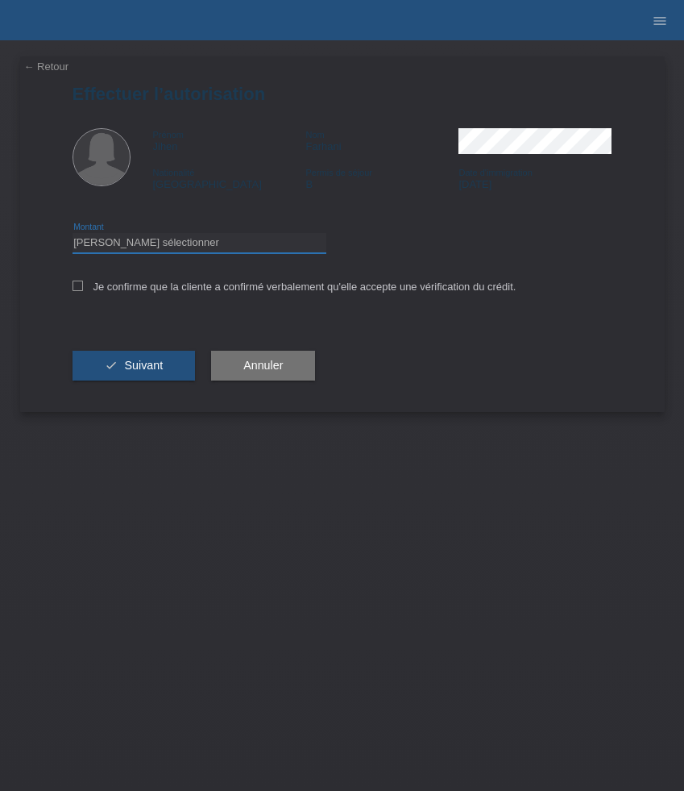
click at [207, 245] on select "Veuillez sélectionner CHF 1.00 - CHF 499.00 CHF 500.00 - CHF 1'999.00 CHF 2'000…" at bounding box center [200, 242] width 254 height 19
select select "3"
click at [73, 235] on select "Veuillez sélectionner CHF 1.00 - CHF 499.00 CHF 500.00 - CHF 1'999.00 CHF 2'000…" at bounding box center [200, 242] width 254 height 19
click at [183, 289] on label "Je confirme que la cliente a confirmé verbalement qu'elle accepte une vérificat…" at bounding box center [295, 286] width 444 height 12
click at [83, 289] on input "Je confirme que la cliente a confirmé verbalement qu'elle accepte une vérificat…" at bounding box center [78, 285] width 10 height 10
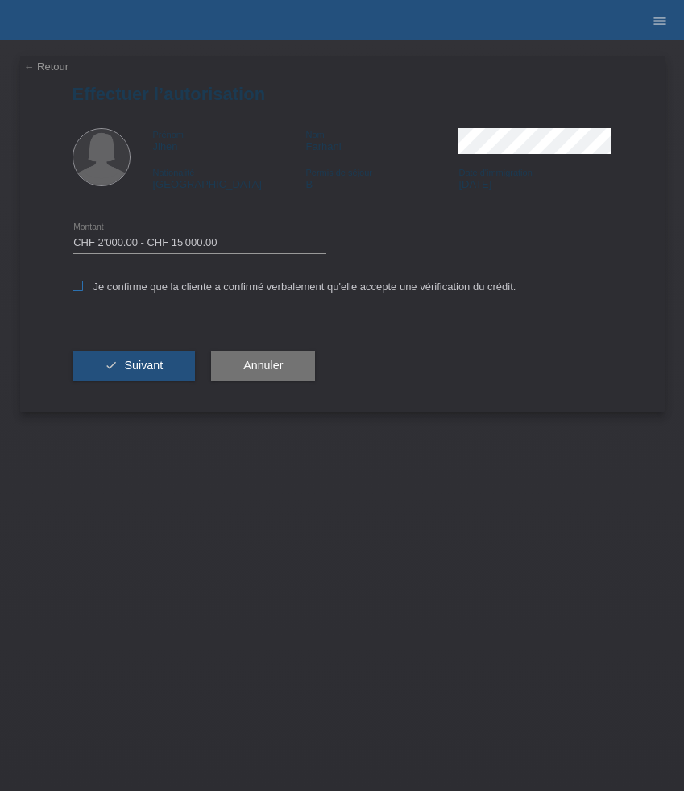
checkbox input "true"
click at [168, 371] on button "check Suivant" at bounding box center [134, 366] width 123 height 31
